Goal: Task Accomplishment & Management: Complete application form

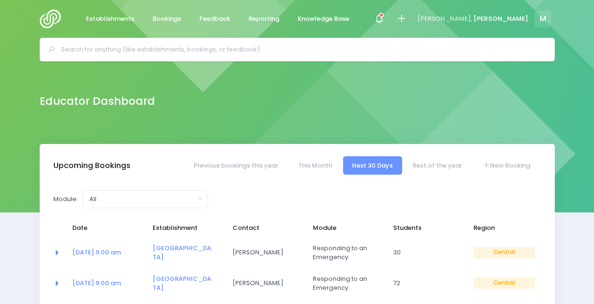
select select "5"
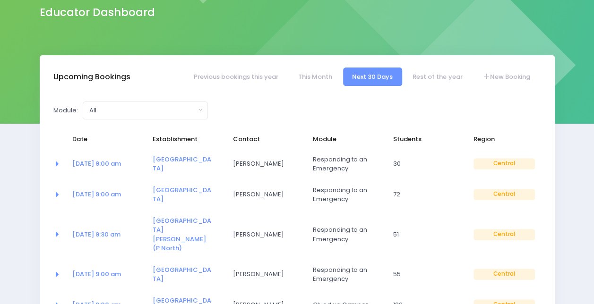
scroll to position [89, 0]
click at [265, 73] on link "Previous bookings this year" at bounding box center [235, 77] width 103 height 18
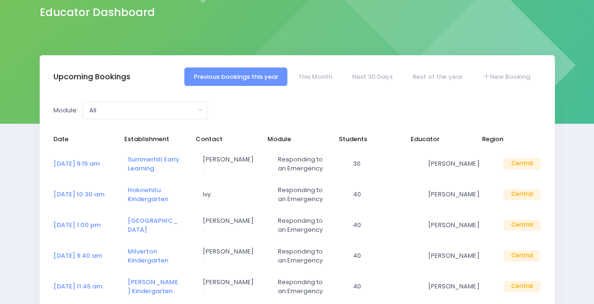
select select "5"
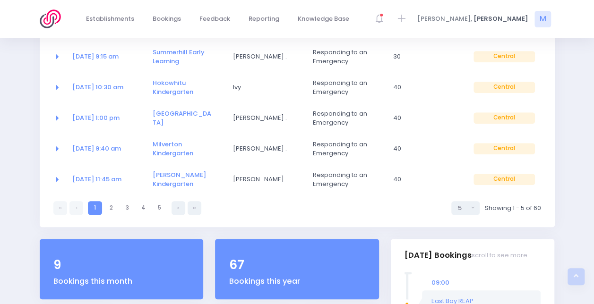
scroll to position [196, 0]
click at [193, 208] on icon at bounding box center [194, 208] width 3 height 0
select select "5"
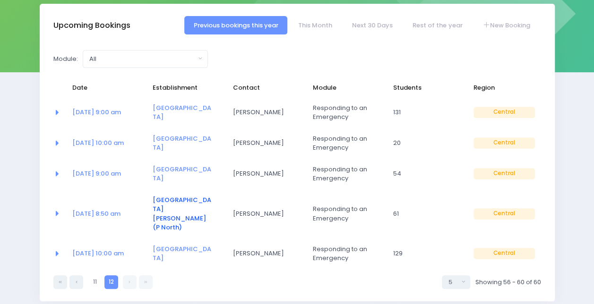
scroll to position [140, 0]
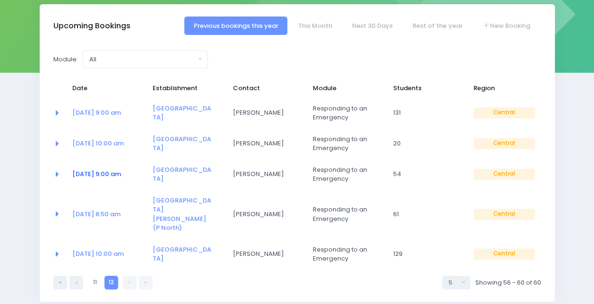
click at [117, 177] on link "21 Aug at 9:00 am" at bounding box center [96, 174] width 49 height 9
click at [102, 210] on link "22 Aug at 8:50 am" at bounding box center [96, 214] width 48 height 9
click at [77, 276] on link at bounding box center [76, 283] width 14 height 14
select select "5"
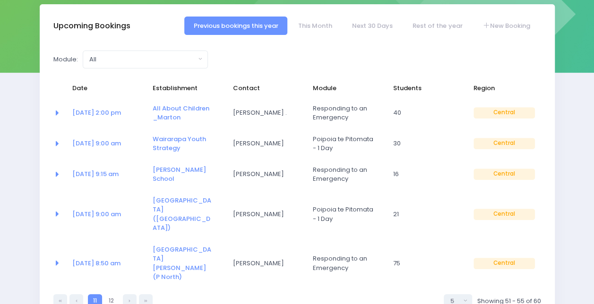
click at [77, 294] on link at bounding box center [76, 301] width 14 height 14
select select "5"
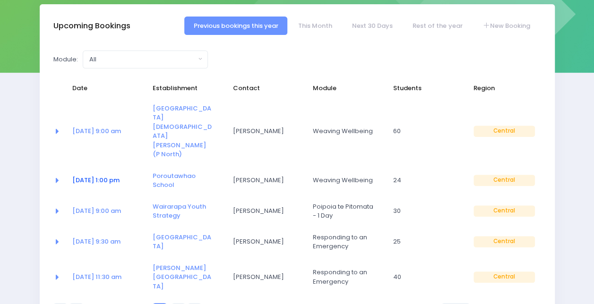
click at [103, 176] on link "22 Jul at 1:00 pm" at bounding box center [95, 180] width 47 height 9
click at [106, 127] on link "22 Jul at 9:00 am" at bounding box center [96, 131] width 49 height 9
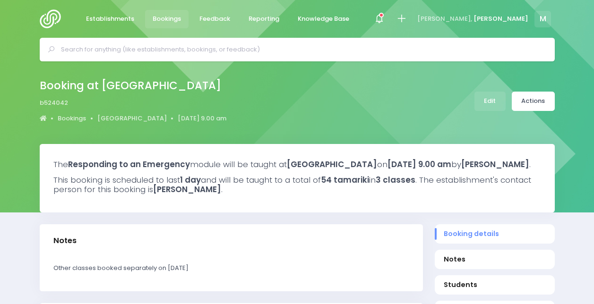
select select "5"
click at [492, 101] on link "Edit" at bounding box center [489, 101] width 31 height 19
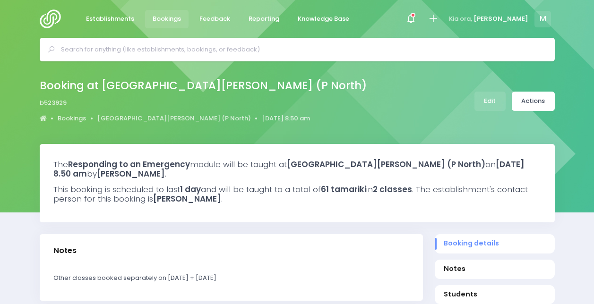
select select "5"
click at [496, 100] on link "Edit" at bounding box center [489, 101] width 31 height 19
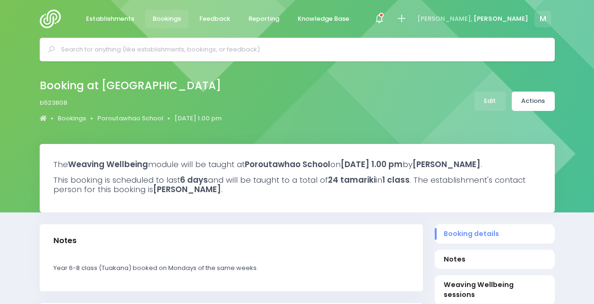
select select "5"
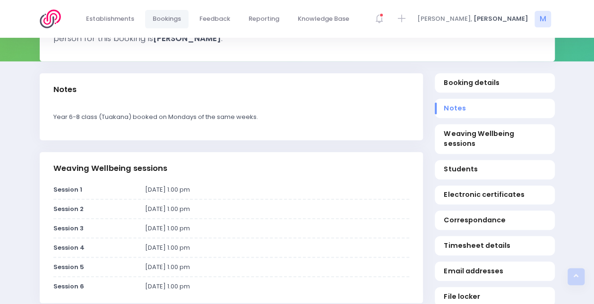
scroll to position [152, 0]
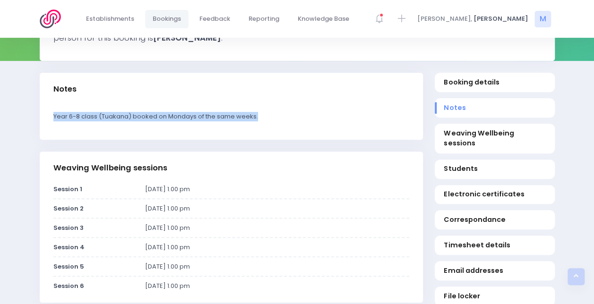
drag, startPoint x: 266, startPoint y: 126, endPoint x: 51, endPoint y: 124, distance: 214.5
click at [51, 124] on div "Year 6-8 class (Tuakana) booked on Mondays of the same weeks." at bounding box center [231, 123] width 383 height 34
copy p "Year 6-8 class (Tuakana) booked on Mondays of the same weeks."
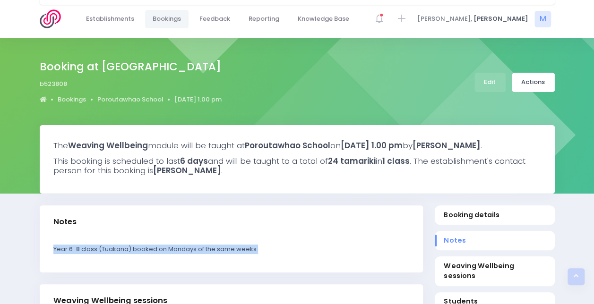
scroll to position [0, 0]
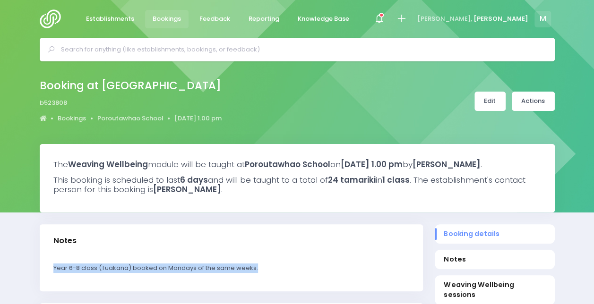
click at [492, 97] on link "Edit" at bounding box center [489, 101] width 31 height 19
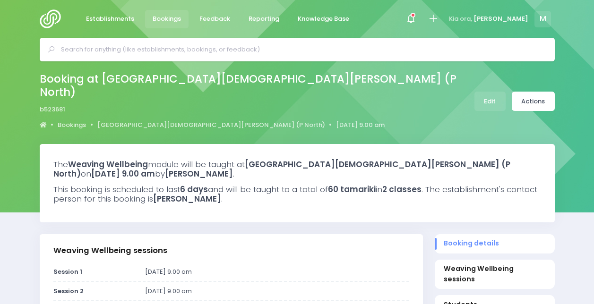
select select "5"
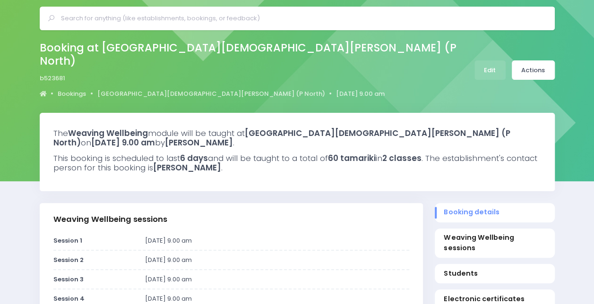
scroll to position [25, 0]
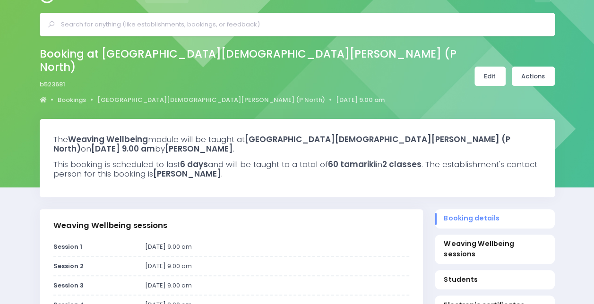
click at [484, 73] on link "Edit" at bounding box center [489, 76] width 31 height 19
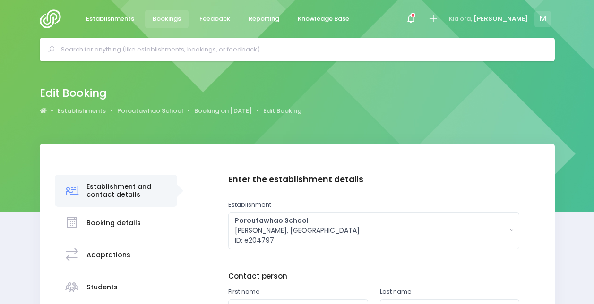
scroll to position [118, 0]
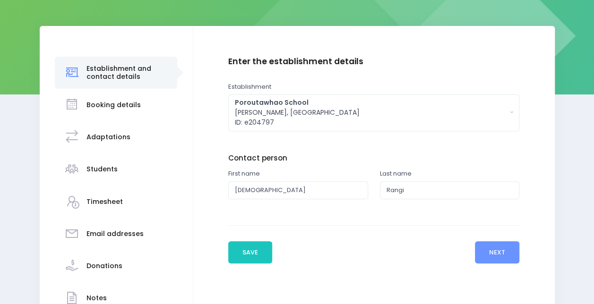
click at [114, 103] on h3 "Booking details" at bounding box center [113, 105] width 54 height 8
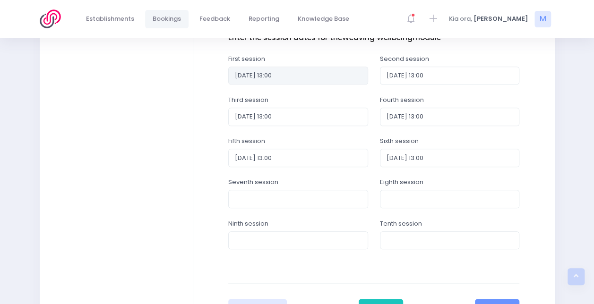
scroll to position [391, 0]
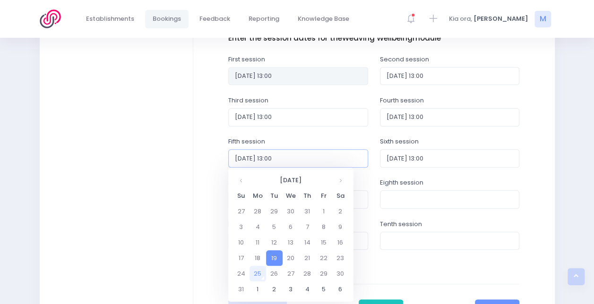
click at [317, 163] on input "2025-08-19 13:00" at bounding box center [298, 158] width 140 height 18
click at [343, 180] on th at bounding box center [340, 180] width 17 height 16
click at [291, 212] on td "3" at bounding box center [290, 212] width 17 height 16
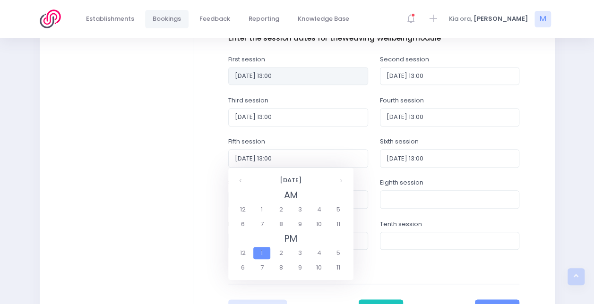
click at [262, 254] on span "1" at bounding box center [261, 253] width 17 height 12
click at [249, 209] on span "1:00" at bounding box center [247, 210] width 26 height 12
type input "2025-09-03 13:00"
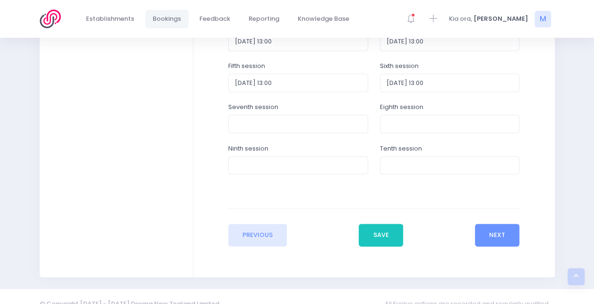
scroll to position [467, 0]
click at [385, 230] on button "Save" at bounding box center [381, 234] width 44 height 23
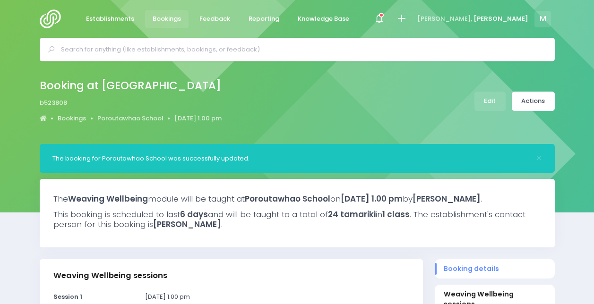
select select "5"
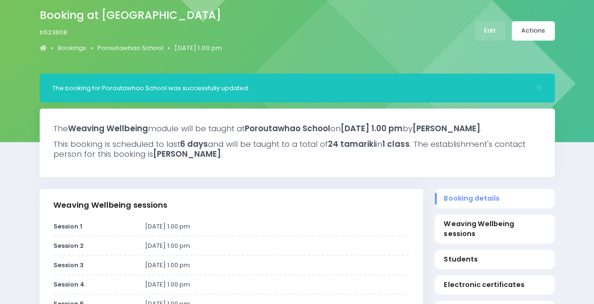
scroll to position [72, 0]
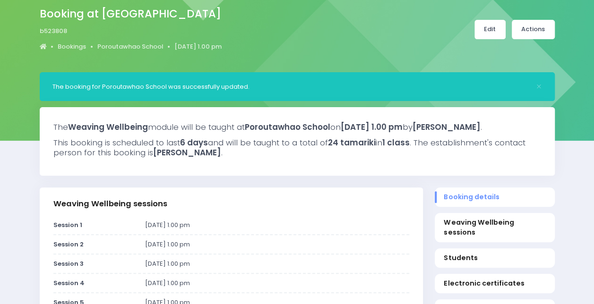
click at [488, 27] on link "Edit" at bounding box center [489, 29] width 31 height 19
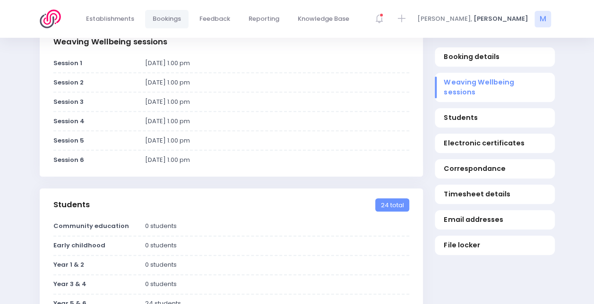
scroll to position [235, 0]
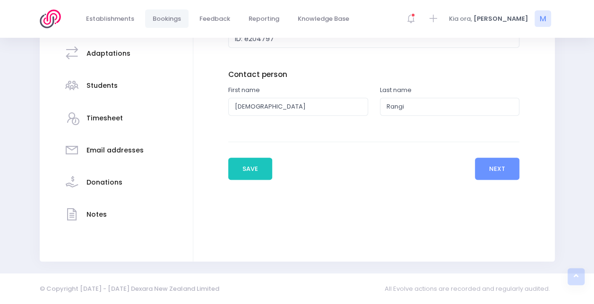
click at [115, 210] on div "Notes" at bounding box center [116, 215] width 104 height 23
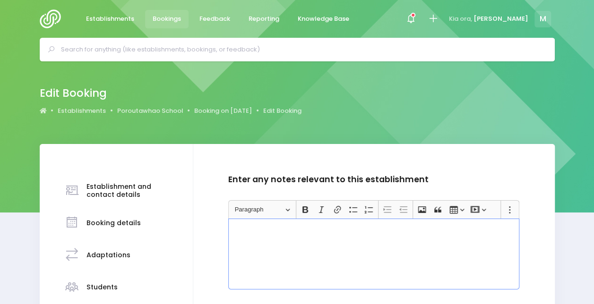
click at [289, 250] on div "Rich Text Editor, main" at bounding box center [373, 254] width 291 height 71
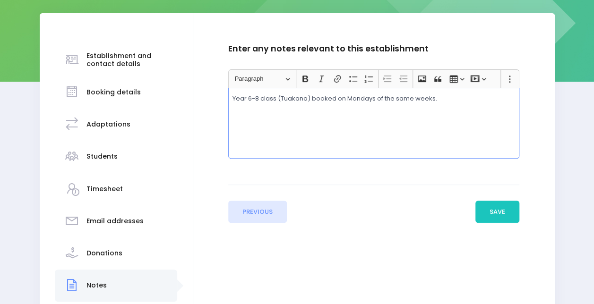
scroll to position [132, 0]
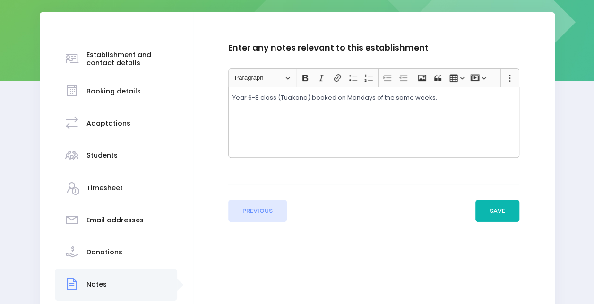
click at [519, 217] on button "Save" at bounding box center [497, 211] width 44 height 23
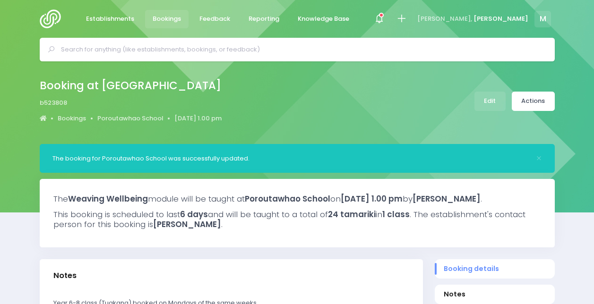
select select "5"
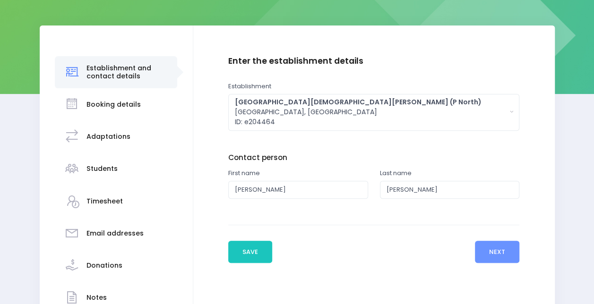
click at [121, 101] on h3 "Booking details" at bounding box center [113, 105] width 54 height 8
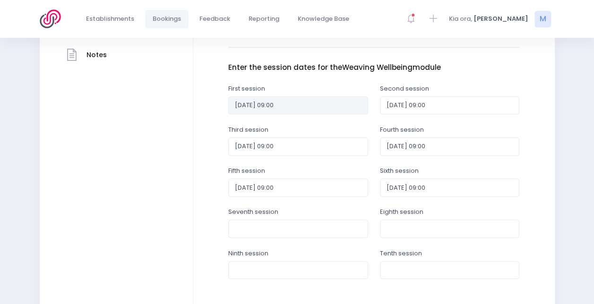
scroll to position [363, 0]
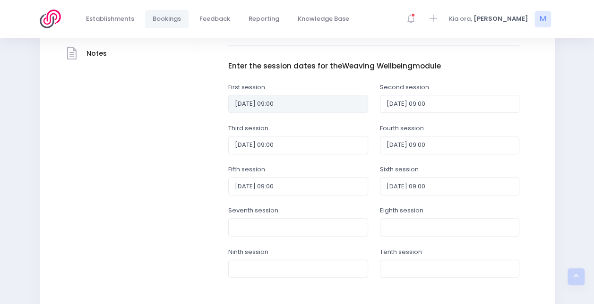
click at [300, 197] on div "Fifth session 2025-08-19 09:00" at bounding box center [298, 185] width 152 height 41
click at [303, 186] on input "2025-08-19 09:00" at bounding box center [298, 186] width 140 height 18
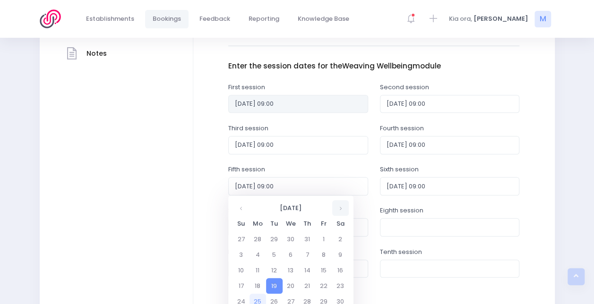
click at [339, 209] on th at bounding box center [340, 208] width 17 height 16
click at [291, 240] on td "3" at bounding box center [290, 239] width 17 height 16
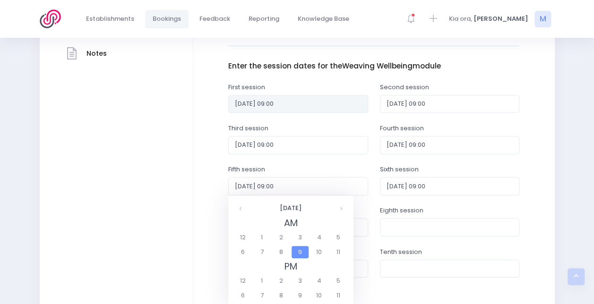
scroll to position [408, 0]
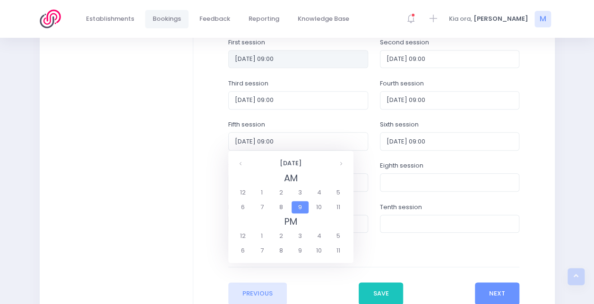
click at [300, 209] on span "9" at bounding box center [299, 207] width 17 height 12
click at [246, 189] on span "9:00" at bounding box center [247, 193] width 26 height 12
type input "2025-09-03 09:00"
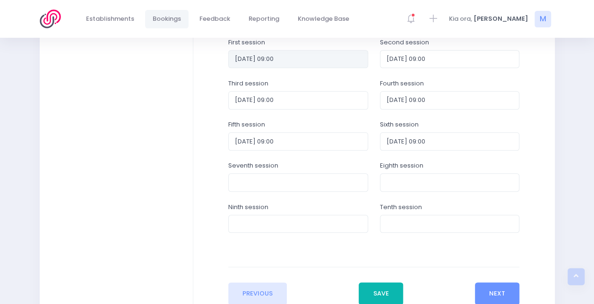
click at [391, 297] on button "Save" at bounding box center [381, 293] width 44 height 23
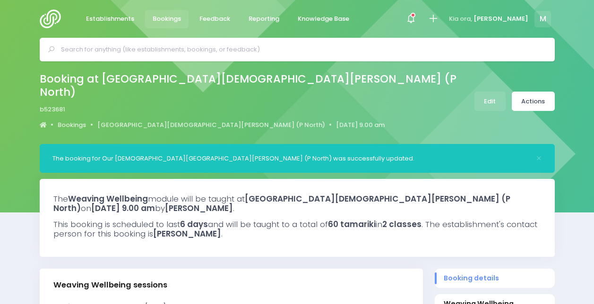
select select "5"
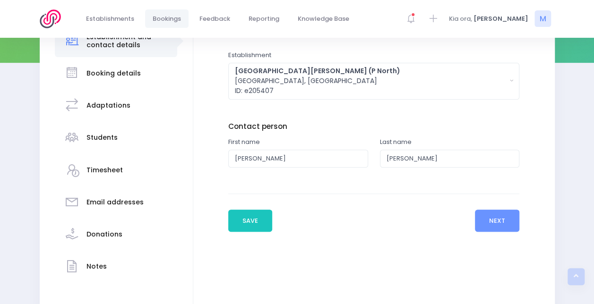
scroll to position [150, 0]
click at [112, 73] on h3 "Booking details" at bounding box center [113, 73] width 54 height 8
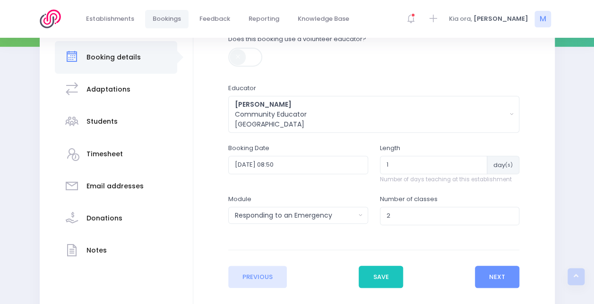
scroll to position [168, 0]
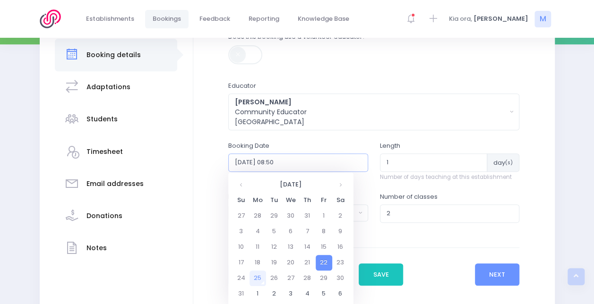
click at [324, 168] on input "2025-08-22 08:50" at bounding box center [298, 163] width 140 height 18
click at [345, 188] on th at bounding box center [340, 185] width 17 height 16
click at [321, 248] on td "19" at bounding box center [324, 248] width 17 height 16
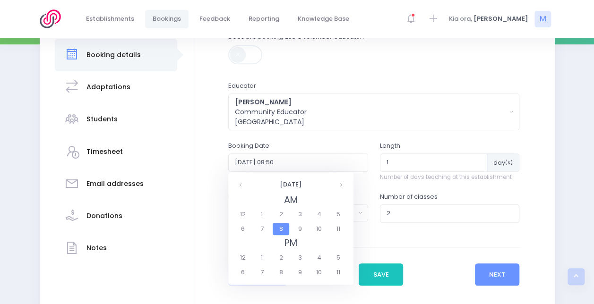
click at [282, 230] on span "8" at bounding box center [281, 229] width 17 height 12
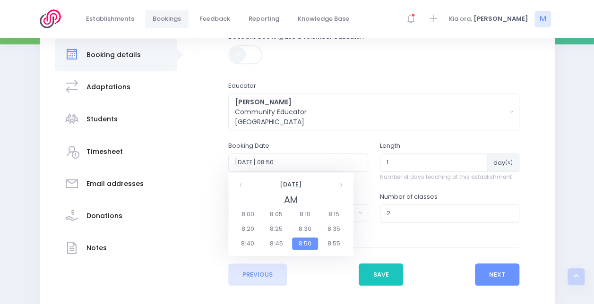
click at [308, 247] on span "8:50" at bounding box center [305, 244] width 26 height 12
type input "2025-09-19 08:50"
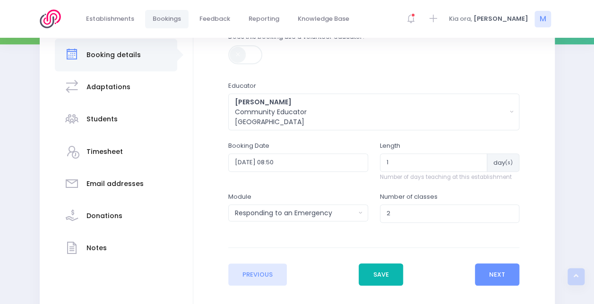
click at [381, 273] on button "Save" at bounding box center [381, 275] width 44 height 23
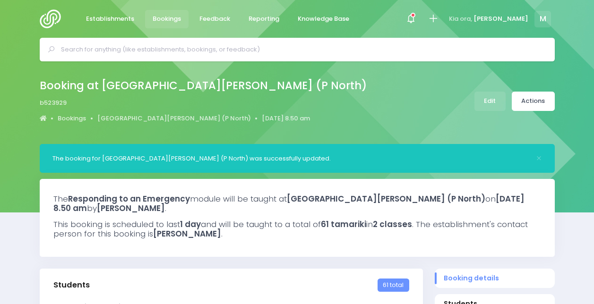
select select "5"
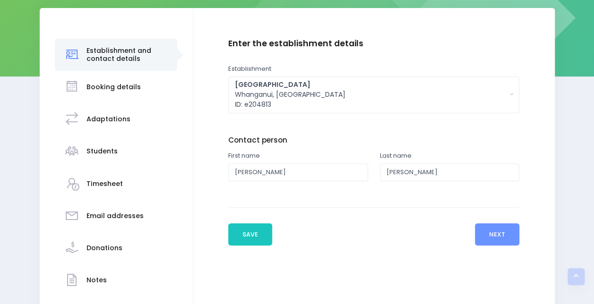
scroll to position [136, 0]
click at [135, 90] on h3 "Booking details" at bounding box center [113, 88] width 54 height 8
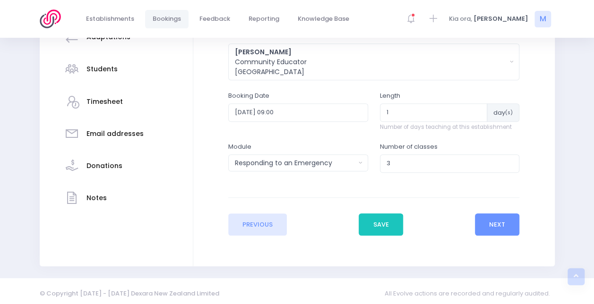
scroll to position [222, 0]
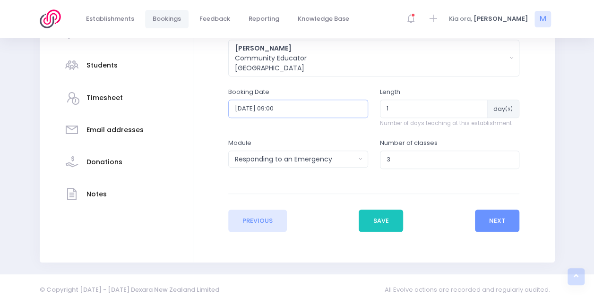
click at [359, 113] on input "2025-08-21 09:00" at bounding box center [298, 109] width 140 height 18
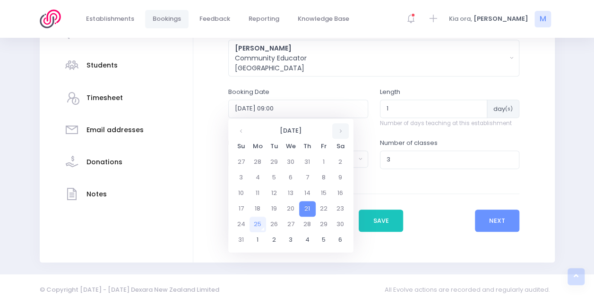
click at [343, 128] on th at bounding box center [340, 131] width 17 height 16
click at [326, 178] on td "12" at bounding box center [324, 178] width 17 height 16
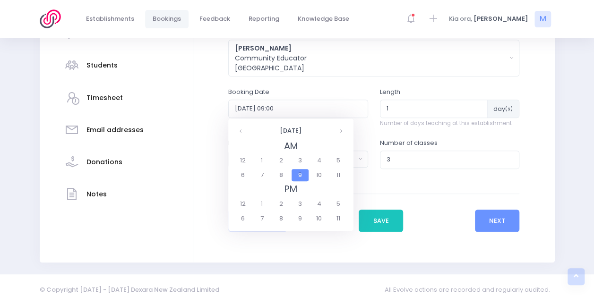
click at [306, 173] on span "9" at bounding box center [299, 175] width 17 height 12
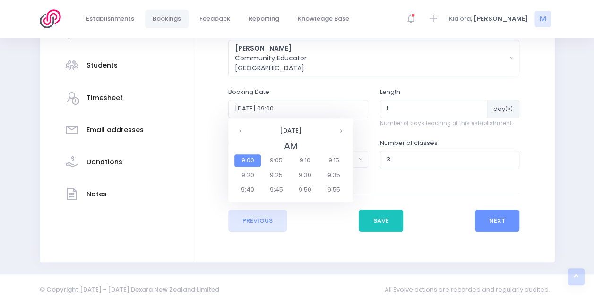
click at [251, 158] on span "9:00" at bounding box center [247, 160] width 26 height 12
type input "2025-09-12 09:00"
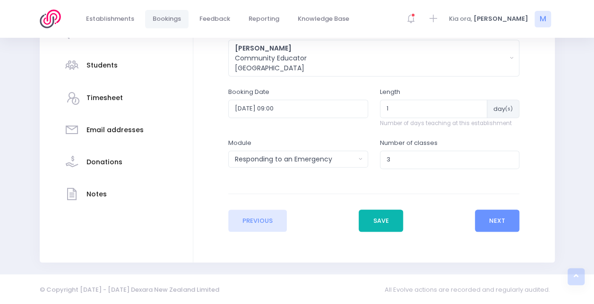
click at [371, 216] on button "Save" at bounding box center [381, 221] width 44 height 23
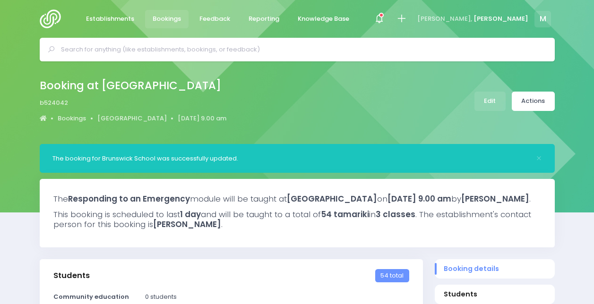
select select "5"
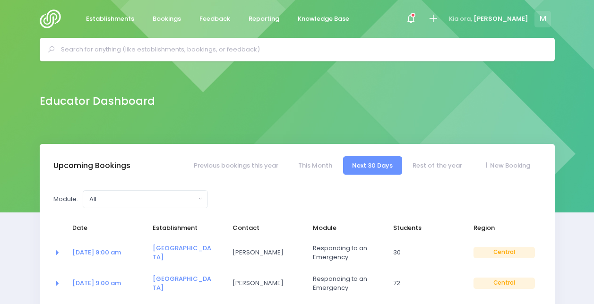
select select "5"
click at [438, 19] on icon at bounding box center [433, 18] width 11 height 11
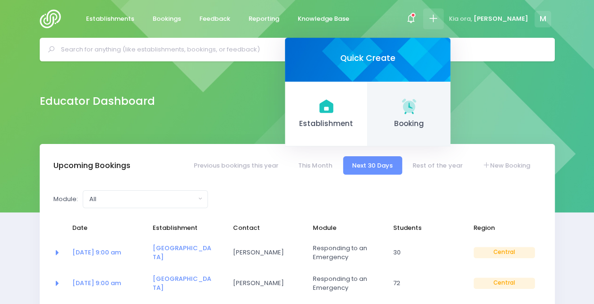
click at [418, 105] on icon at bounding box center [409, 106] width 18 height 18
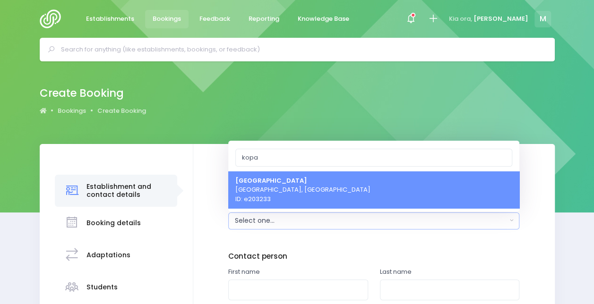
type input "kopa"
click at [274, 190] on span "Kopane School Palmerston North, Central Region ID: e203233" at bounding box center [302, 190] width 135 height 28
select select "203233"
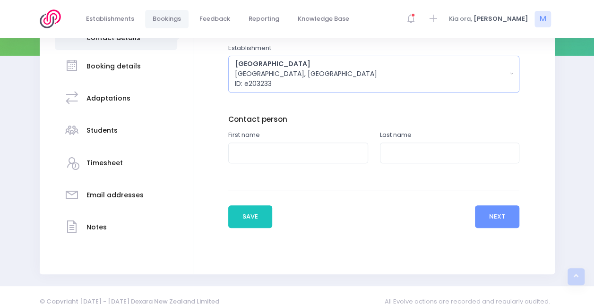
scroll to position [158, 0]
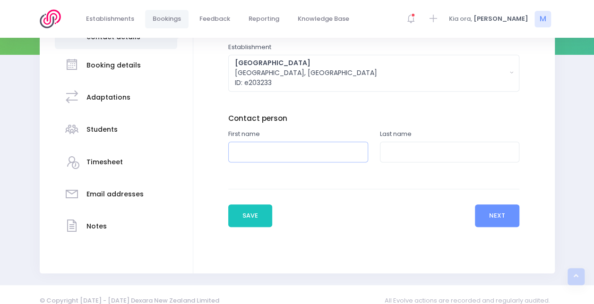
click at [296, 151] on input "text" at bounding box center [298, 152] width 140 height 21
type input "Anna"
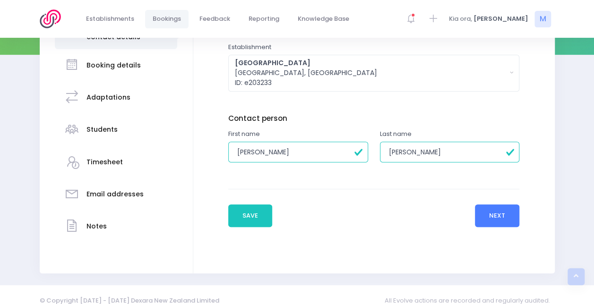
type input "Strickland"
click at [511, 210] on button "Next" at bounding box center [497, 216] width 45 height 23
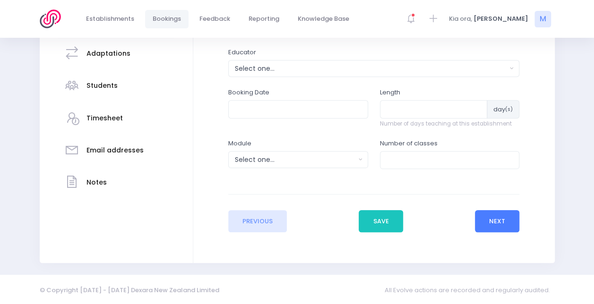
scroll to position [202, 0]
click at [265, 68] on div "Select one..." at bounding box center [371, 68] width 272 height 10
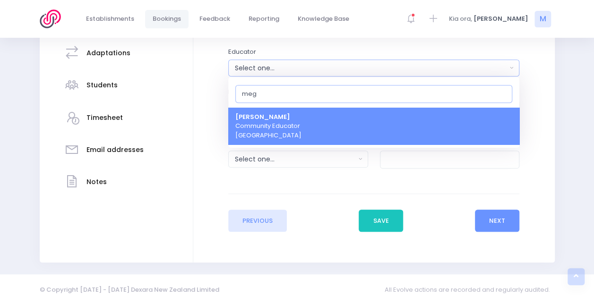
type input "meg"
click at [265, 123] on span "Megan Lawton Community Educator Central Region" at bounding box center [268, 126] width 66 height 28
select select "399566"
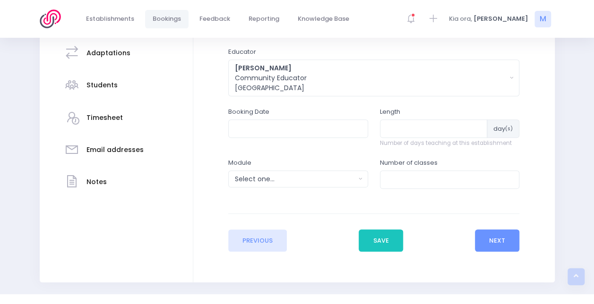
click at [312, 139] on div "Booking Date" at bounding box center [298, 132] width 152 height 51
click at [316, 131] on input "text" at bounding box center [298, 129] width 140 height 18
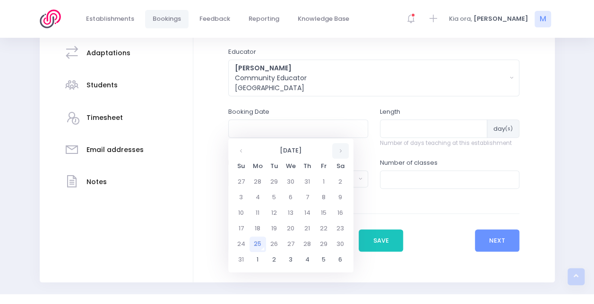
click at [339, 151] on th at bounding box center [340, 151] width 17 height 16
click at [260, 214] on td "15" at bounding box center [257, 213] width 17 height 16
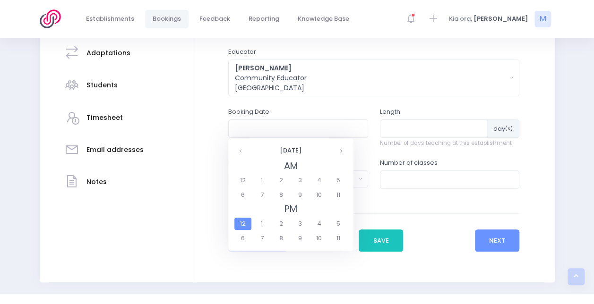
click at [570, 91] on div "Establishment and contact details Notes" at bounding box center [297, 112] width 594 height 341
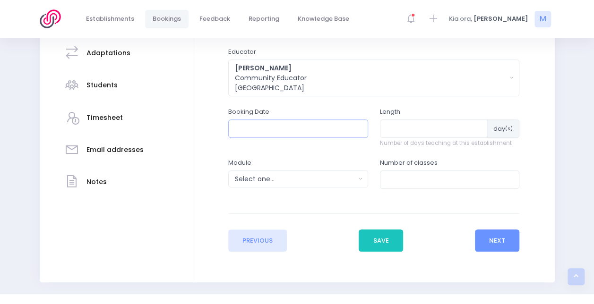
click at [344, 133] on input "text" at bounding box center [298, 129] width 140 height 18
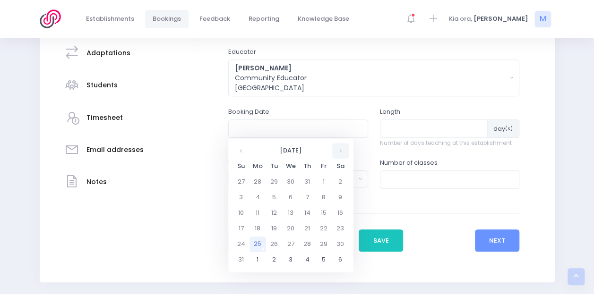
click at [342, 156] on th at bounding box center [340, 151] width 17 height 16
click at [253, 213] on td "15" at bounding box center [257, 213] width 17 height 16
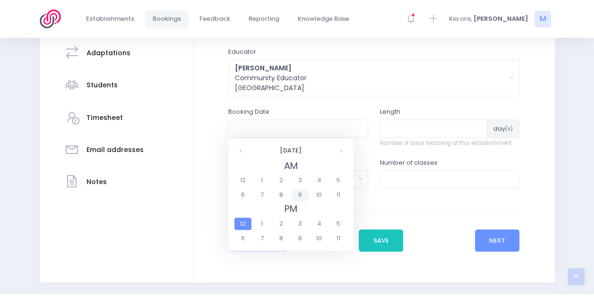
click at [301, 196] on span "9" at bounding box center [299, 195] width 17 height 12
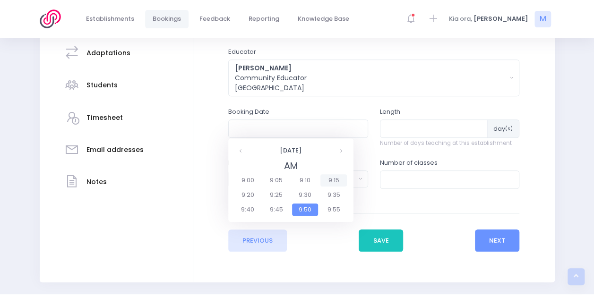
click at [330, 181] on span "9:15" at bounding box center [333, 180] width 26 height 12
type input "15/09/2025 09:15 AM"
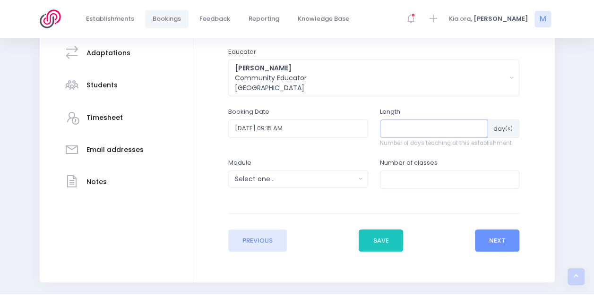
click at [393, 123] on input "number" at bounding box center [434, 129] width 108 height 18
type input "1"
click at [292, 185] on button "Select one..." at bounding box center [298, 179] width 140 height 17
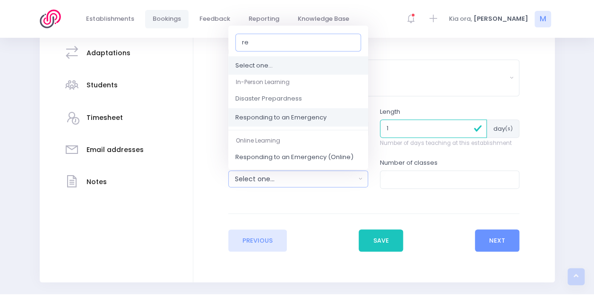
type input "re"
click at [291, 120] on span "Responding to an Emergency" at bounding box center [280, 117] width 91 height 9
select select "Responding to an Emergency"
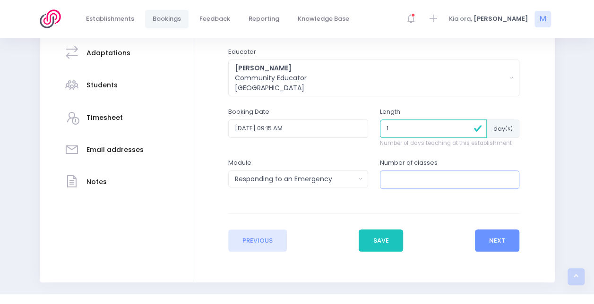
click at [420, 179] on input "number" at bounding box center [450, 180] width 140 height 18
type input "3"
click at [505, 235] on button "Next" at bounding box center [497, 241] width 45 height 23
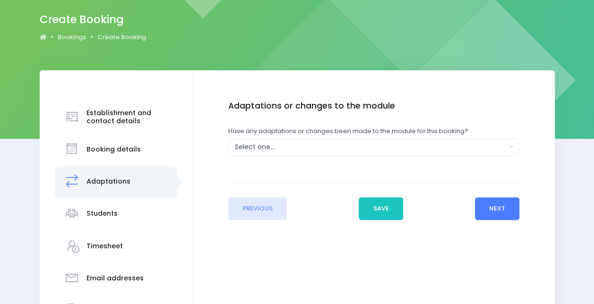
scroll to position [74, 0]
click at [395, 147] on div "Select one..." at bounding box center [371, 147] width 272 height 10
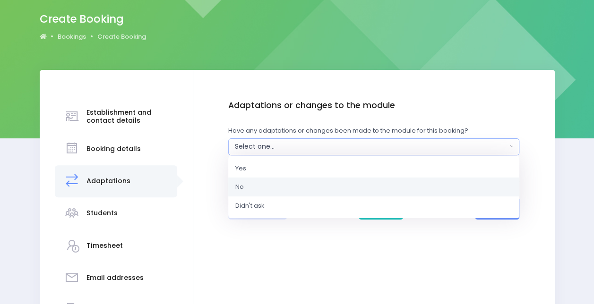
click at [313, 185] on link "No" at bounding box center [373, 187] width 291 height 19
select select "No"
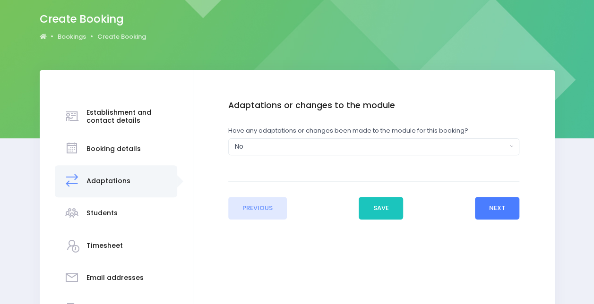
click at [495, 210] on button "Next" at bounding box center [497, 208] width 45 height 23
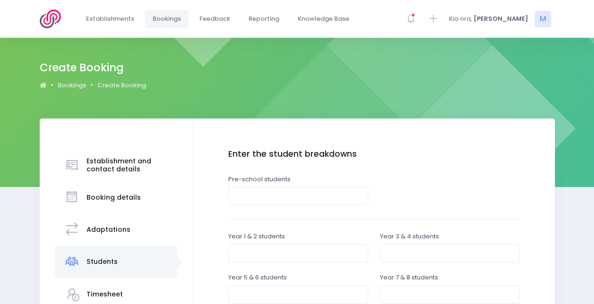
scroll to position [168, 0]
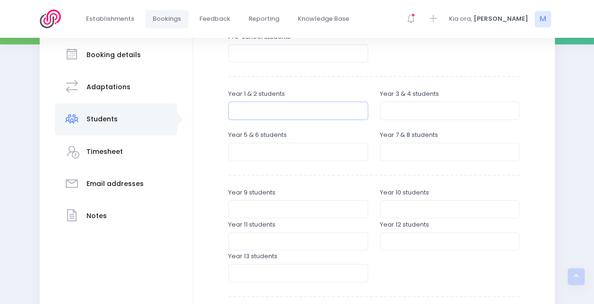
click at [297, 109] on input "number" at bounding box center [298, 111] width 140 height 18
type input "15"
click at [392, 103] on input "number" at bounding box center [450, 111] width 140 height 18
type input "15"
click at [262, 162] on div "Year 5 & 6 students" at bounding box center [298, 146] width 152 height 32
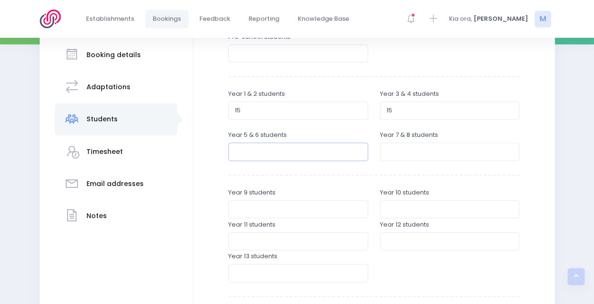
click at [262, 159] on input "number" at bounding box center [298, 152] width 140 height 18
type input "15"
click at [428, 150] on input "1" at bounding box center [450, 152] width 140 height 18
type input "15"
drag, startPoint x: 261, startPoint y: 109, endPoint x: 199, endPoint y: 111, distance: 62.4
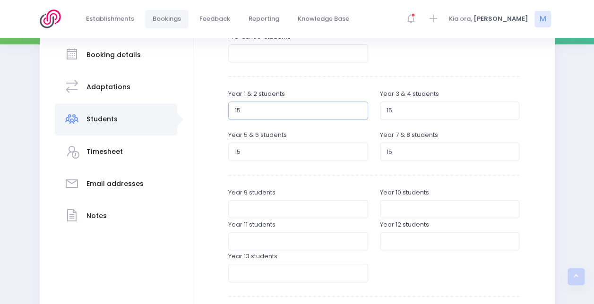
click at [199, 111] on div "Enter the basic details Establishment Select one... ** Do not use, double up **…" at bounding box center [373, 205] width 361 height 459
type input "12"
drag, startPoint x: 397, startPoint y: 110, endPoint x: 351, endPoint y: 104, distance: 46.2
click at [351, 104] on div "Year 1 & 2 students 12 Year 3 & 4 students 15" at bounding box center [373, 109] width 303 height 41
type input "12"
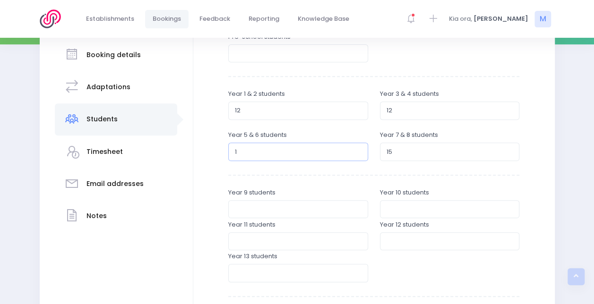
drag, startPoint x: 282, startPoint y: 156, endPoint x: 186, endPoint y: 151, distance: 95.6
click at [186, 151] on div "Establishment and contact details Booking details Adaptations" at bounding box center [297, 205] width 515 height 459
type input "2"
type input "12"
drag, startPoint x: 419, startPoint y: 154, endPoint x: 345, endPoint y: 149, distance: 74.8
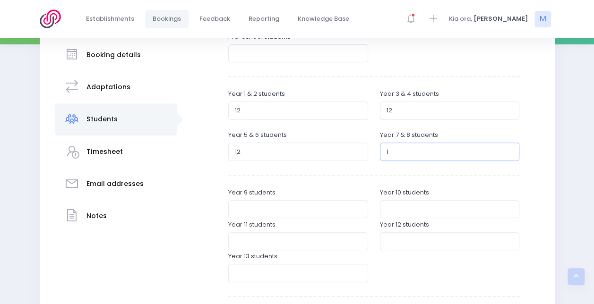
click at [345, 149] on div "Year 5 & 6 students 12 Year 7 & 8 students 1" at bounding box center [373, 146] width 303 height 32
type input "2"
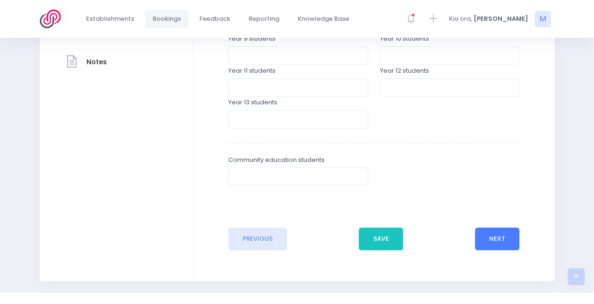
type input "12"
click at [518, 236] on button "Next" at bounding box center [497, 239] width 45 height 23
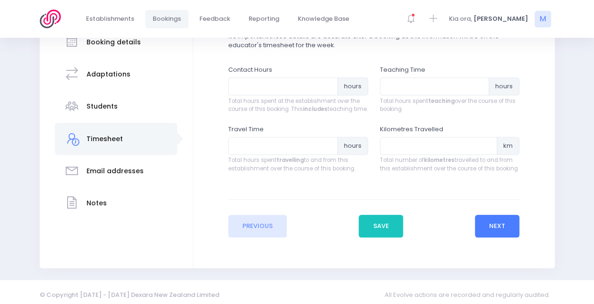
scroll to position [181, 0]
click at [276, 86] on input "6" at bounding box center [283, 86] width 110 height 18
type input "6"
click at [402, 91] on input "number" at bounding box center [435, 86] width 110 height 18
click at [412, 87] on input "number" at bounding box center [435, 86] width 110 height 18
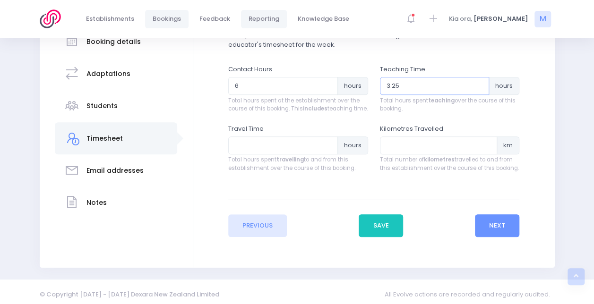
type input "3.25"
click at [445, 154] on input "number" at bounding box center [439, 146] width 118 height 18
type input "31.6"
click at [263, 154] on input "number" at bounding box center [283, 146] width 110 height 18
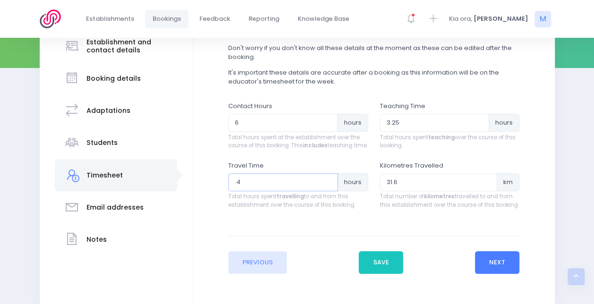
type input ".4"
click at [491, 272] on button "Next" at bounding box center [497, 262] width 45 height 23
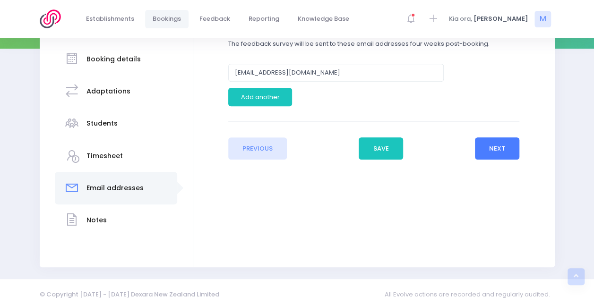
scroll to position [169, 0]
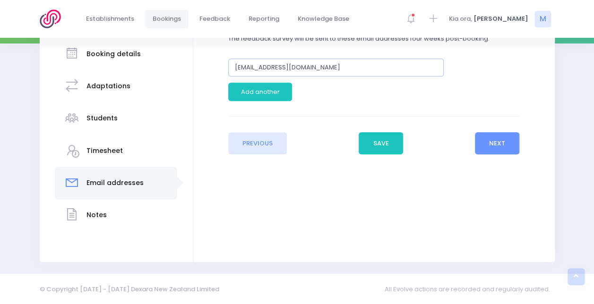
drag, startPoint x: 251, startPoint y: 67, endPoint x: 198, endPoint y: 63, distance: 53.1
click at [198, 63] on div "Enter the basic details Establishment Select one... ** Do not use, double up **…" at bounding box center [373, 118] width 361 height 287
type input "[PERSON_NAME][EMAIL_ADDRESS][DOMAIN_NAME]"
click at [505, 144] on button "Next" at bounding box center [497, 143] width 45 height 23
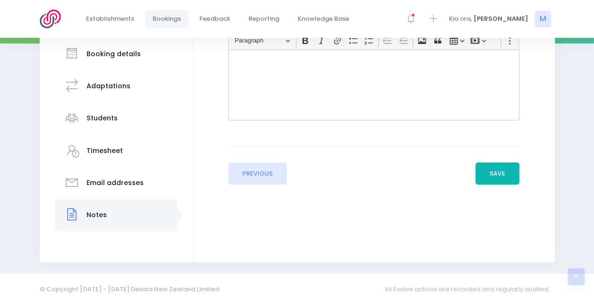
click at [502, 174] on button "Save" at bounding box center [497, 174] width 44 height 23
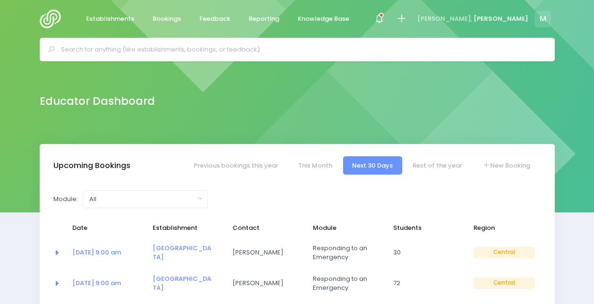
select select "5"
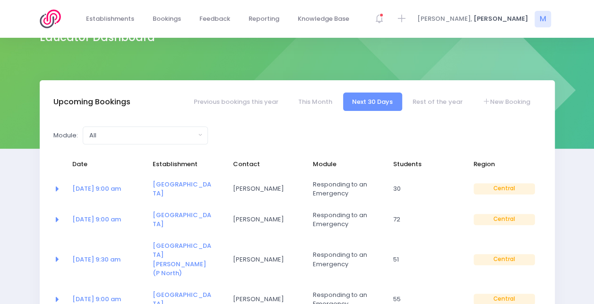
scroll to position [170, 0]
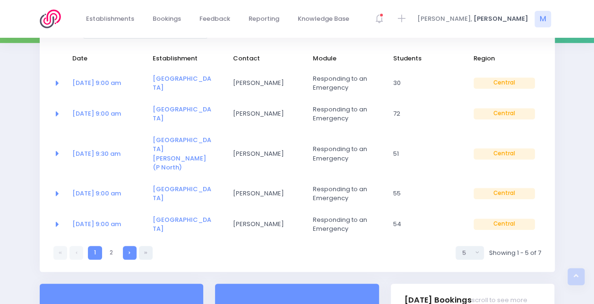
click at [129, 246] on link at bounding box center [130, 253] width 14 height 14
select select "5"
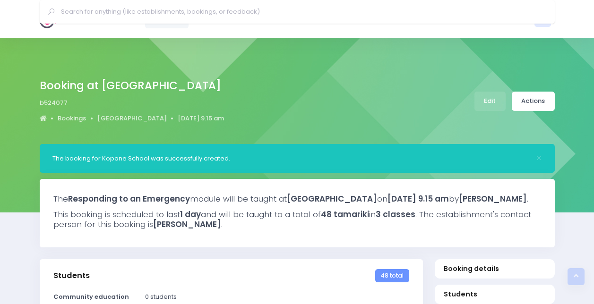
select select "5"
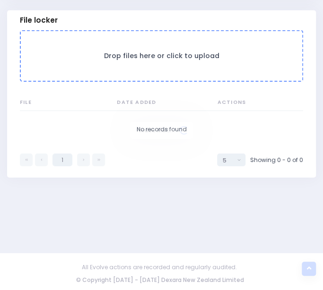
scroll to position [779, 0]
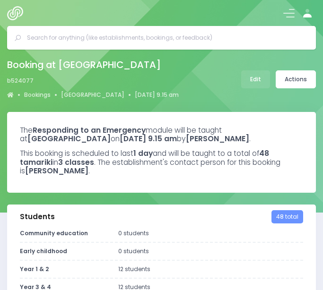
select select "5"
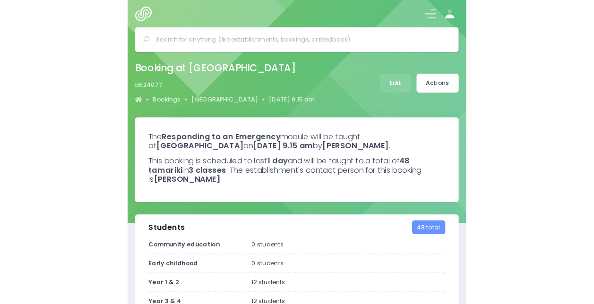
scroll to position [684, 0]
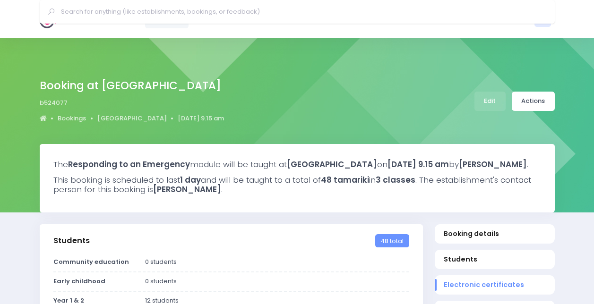
select select "5"
select select
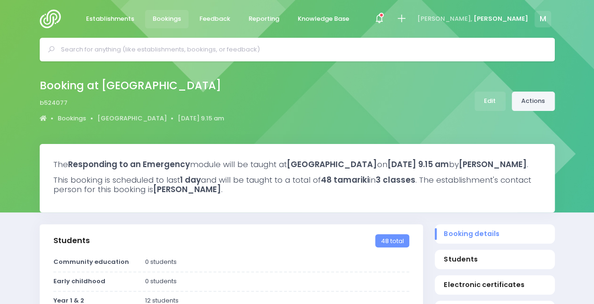
click at [531, 99] on link "Actions" at bounding box center [533, 101] width 43 height 19
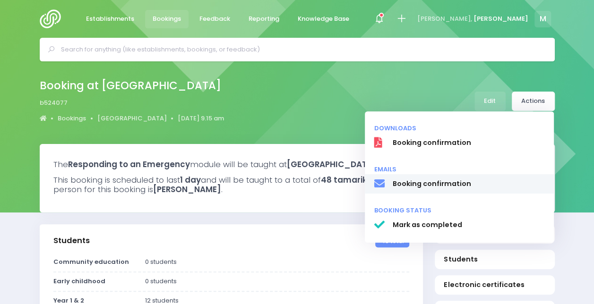
click at [440, 183] on span "Booking confirmation" at bounding box center [468, 184] width 152 height 10
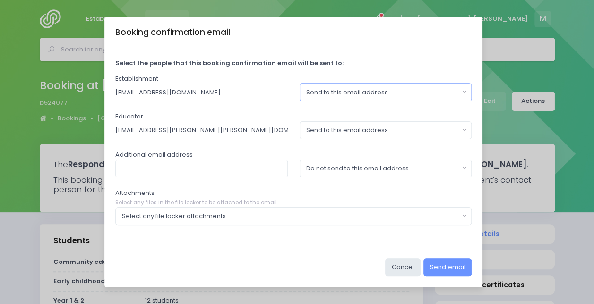
click at [333, 90] on div "Send to this email address" at bounding box center [382, 92] width 153 height 9
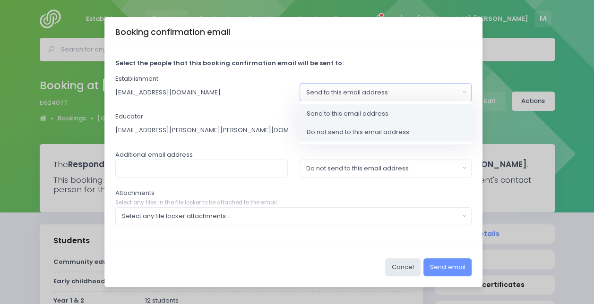
click at [311, 127] on link "Do not send to this email address" at bounding box center [386, 132] width 172 height 19
select select "no_email"
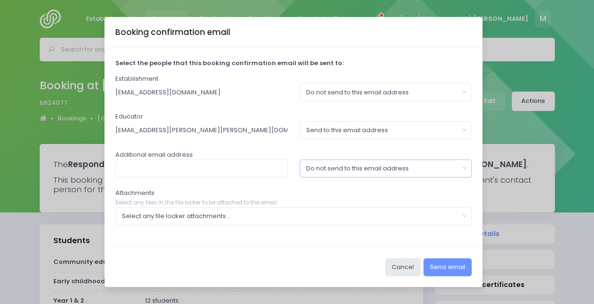
click at [318, 172] on div "Do not send to this email address" at bounding box center [382, 168] width 153 height 9
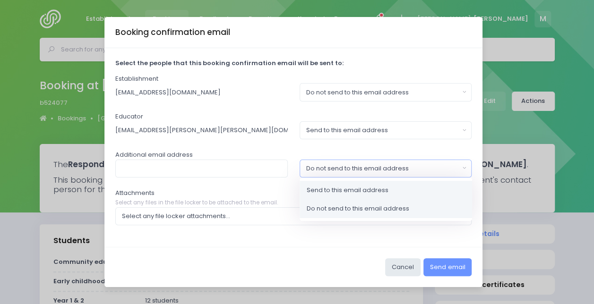
click at [310, 192] on span "Send to this email address" at bounding box center [348, 189] width 82 height 9
select select "send"
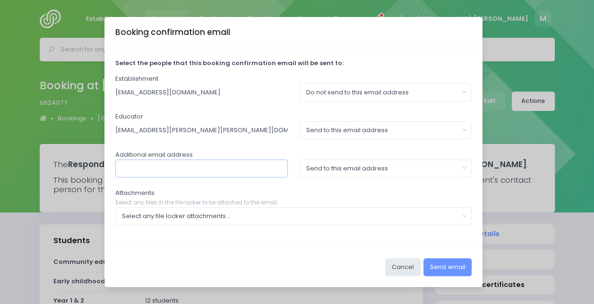
click at [183, 167] on input "text" at bounding box center [201, 169] width 172 height 18
type input "[PERSON_NAME][EMAIL_ADDRESS][DOMAIN_NAME]"
click at [270, 211] on button "Select any file locker attachments..." at bounding box center [293, 216] width 357 height 18
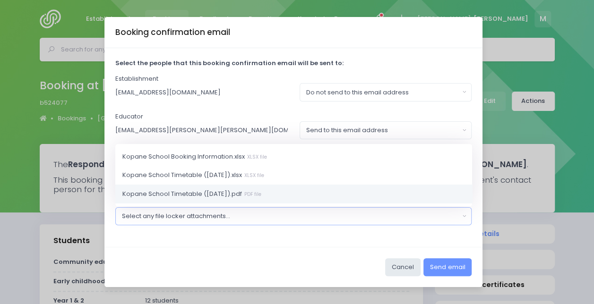
click at [234, 197] on span "Kopane School Timetable ([DATE]).pdf PDF file" at bounding box center [191, 193] width 139 height 9
select select "11123"
click at [310, 240] on div "Select the people that this booking confirmation email will be sent to: Establi…" at bounding box center [293, 147] width 378 height 199
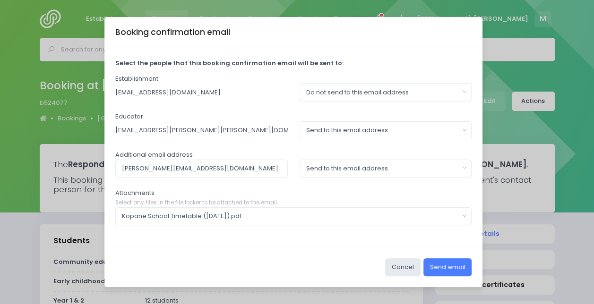
click at [449, 267] on button "Send email" at bounding box center [447, 267] width 48 height 18
